Goal: Information Seeking & Learning: Learn about a topic

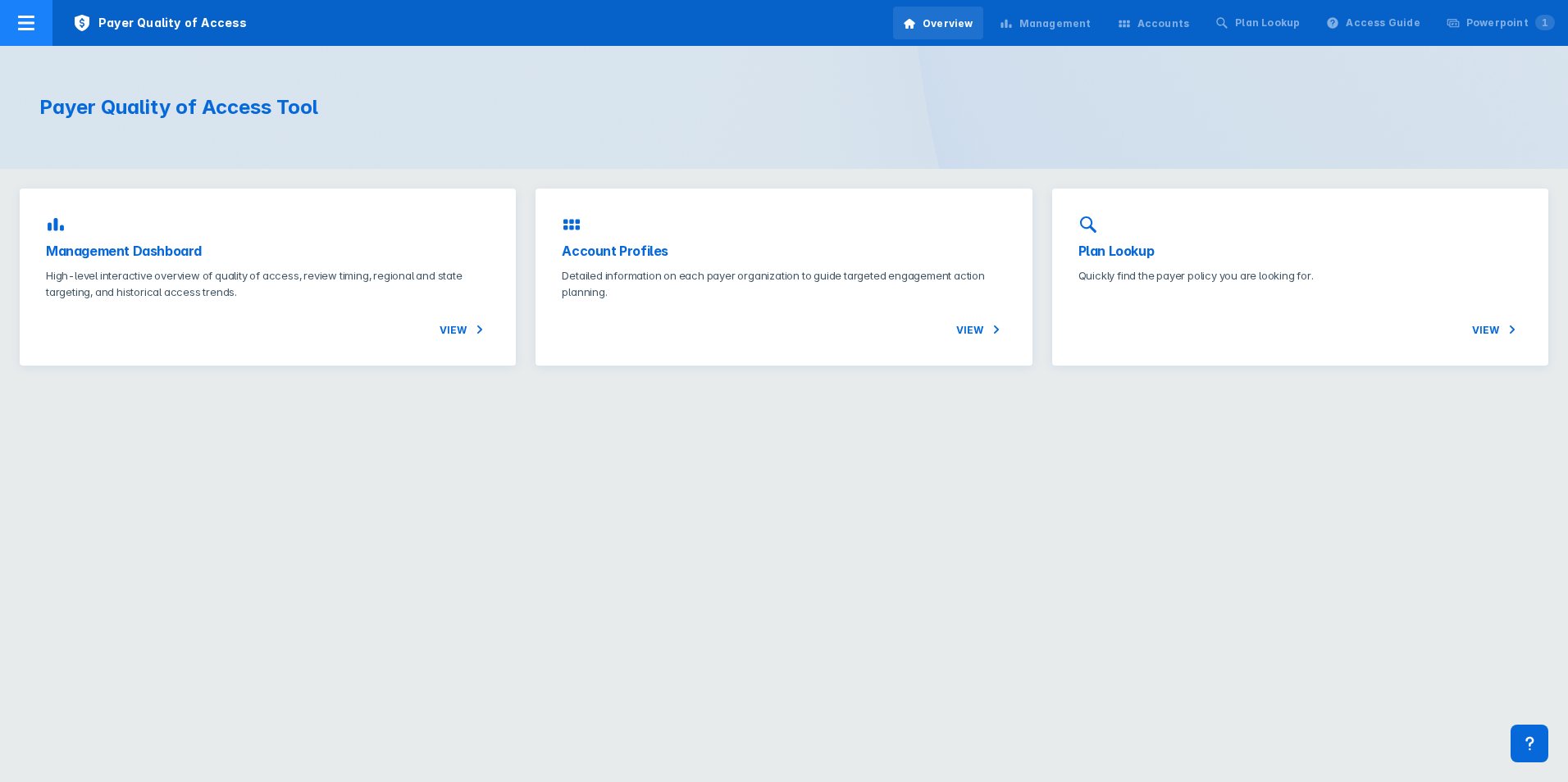
click at [33, 19] on icon at bounding box center [26, 22] width 20 height 20
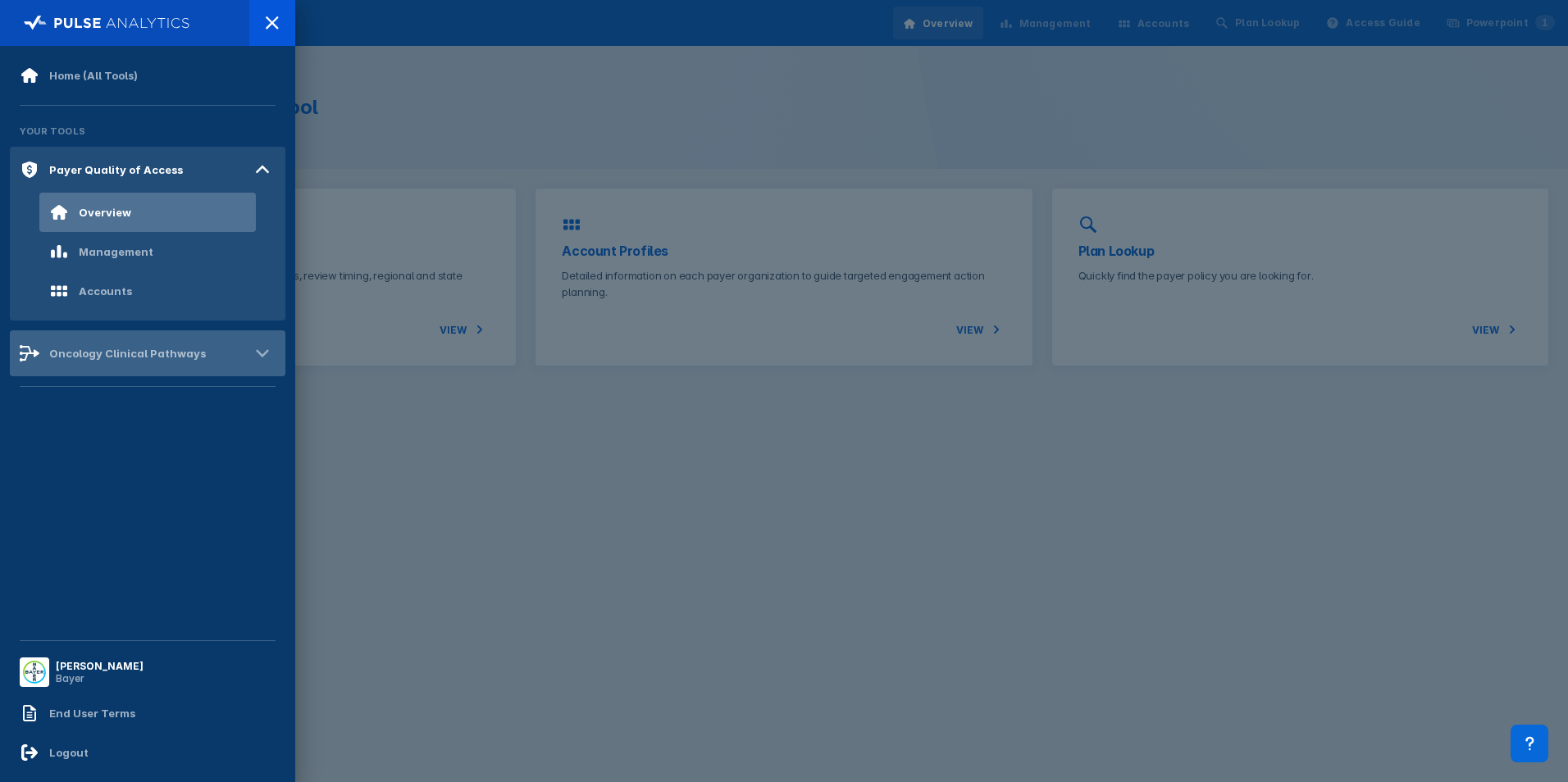
click at [134, 363] on div "Oncology Clinical Pathways" at bounding box center [113, 353] width 187 height 20
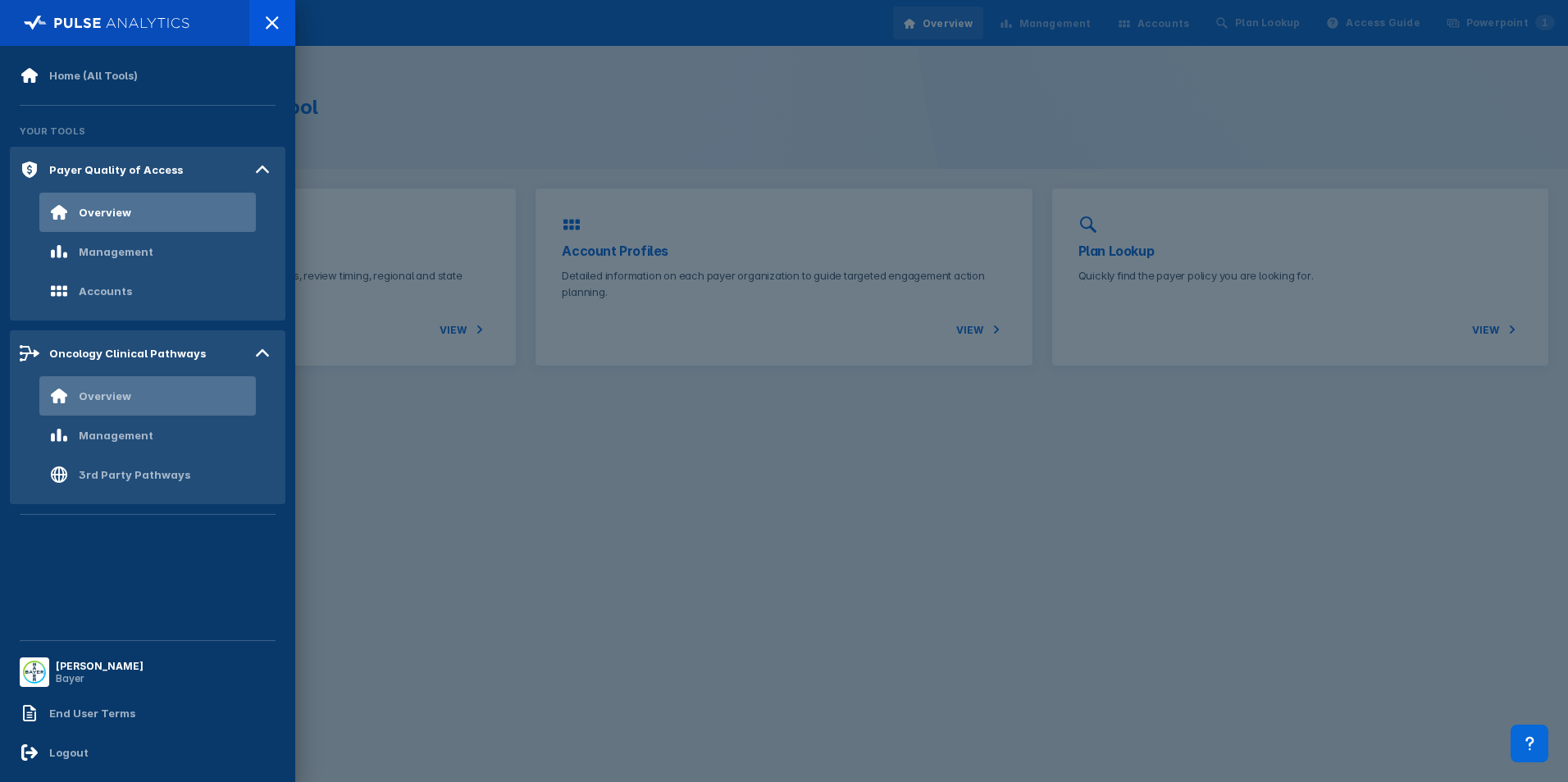
click at [166, 404] on div "Overview" at bounding box center [148, 396] width 217 height 40
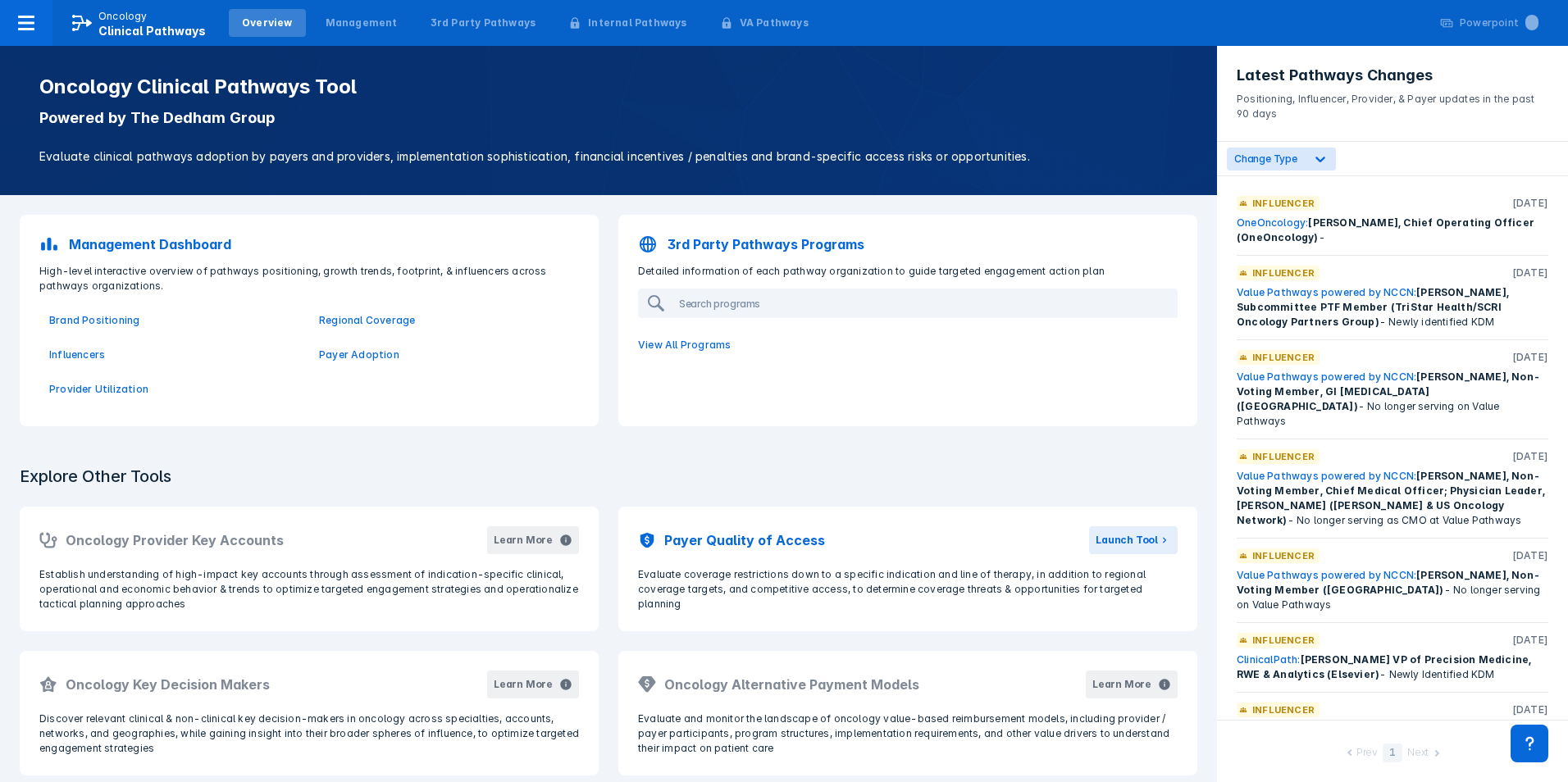
click at [784, 244] on p "3rd Party Pathways Programs" at bounding box center [766, 244] width 197 height 20
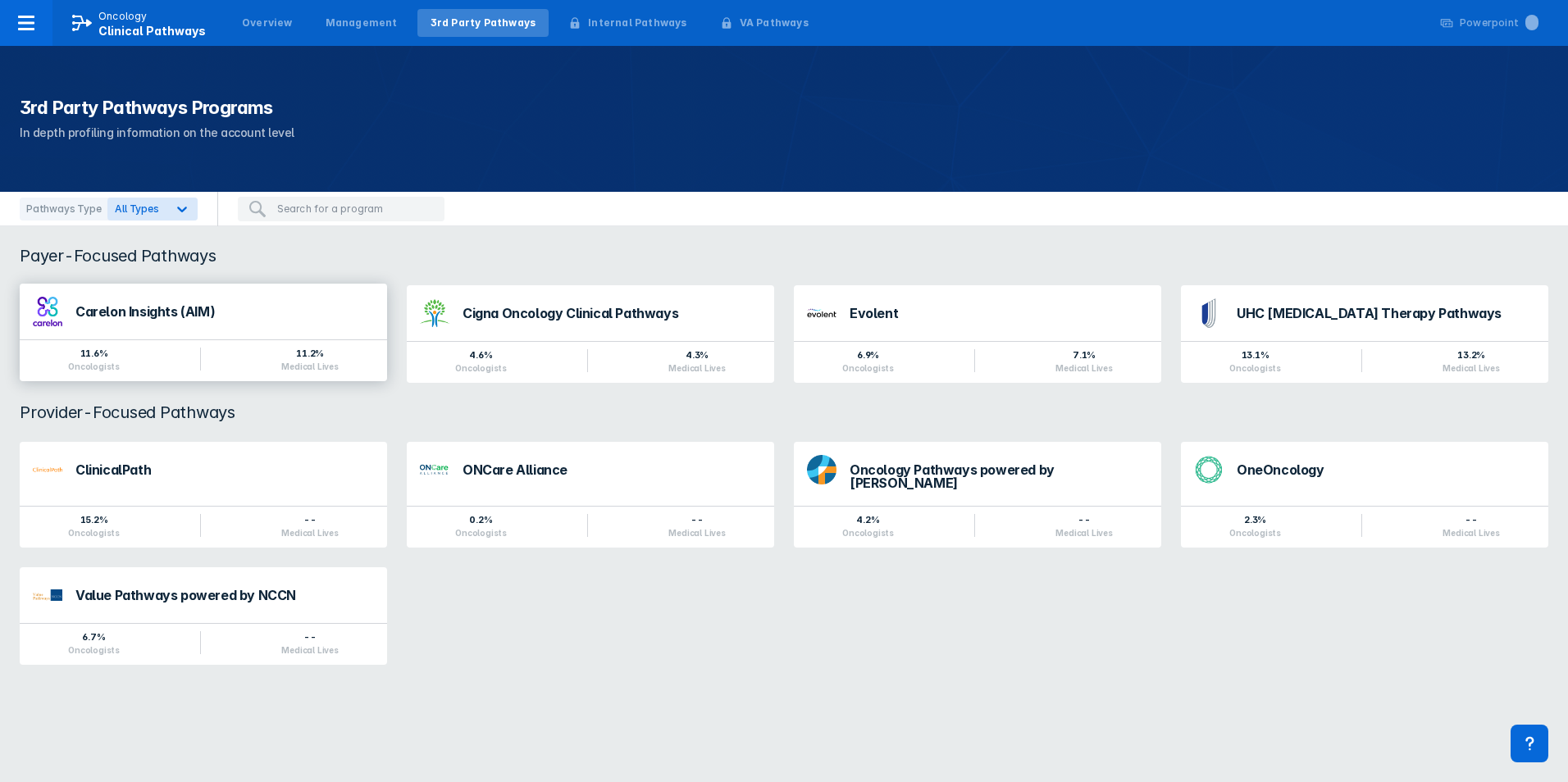
click at [291, 334] on div "Carelon Insights (AIM)" at bounding box center [203, 311] width 367 height 56
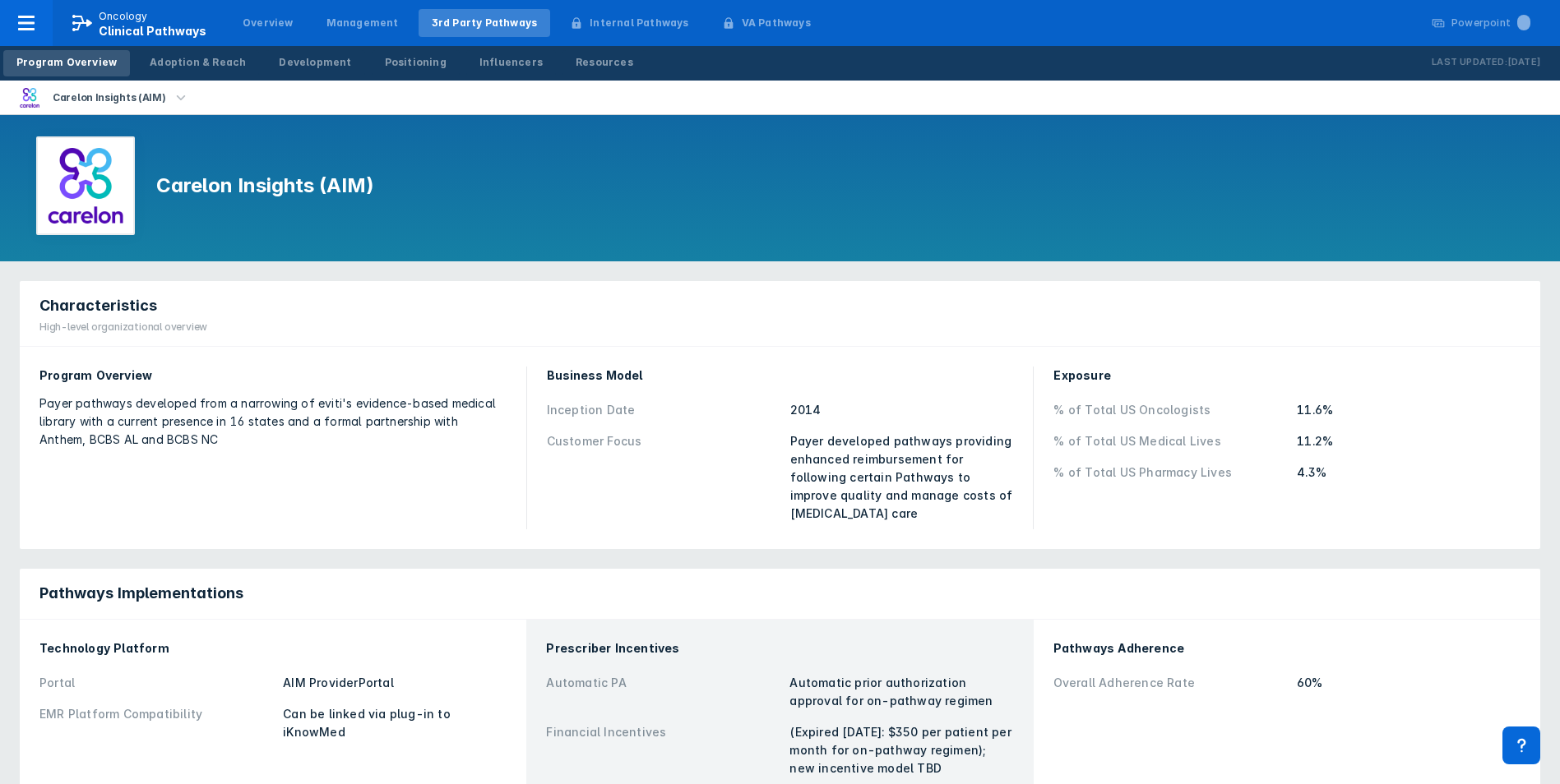
click at [440, 248] on div "Carelon Insights (AIM)" at bounding box center [780, 189] width 1560 height 146
